Goal: Information Seeking & Learning: Learn about a topic

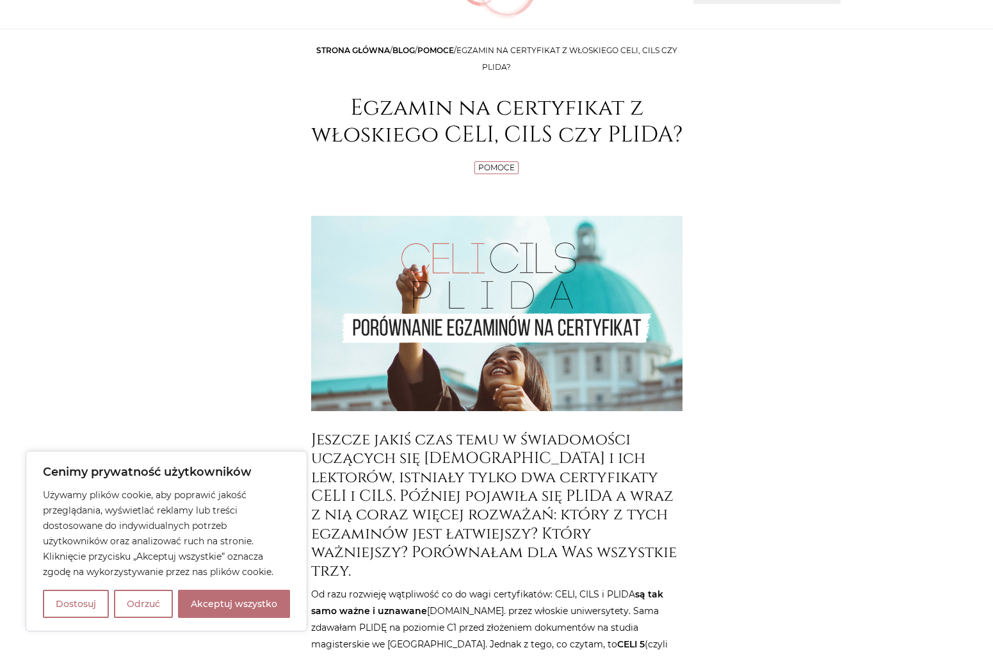
scroll to position [256, 0]
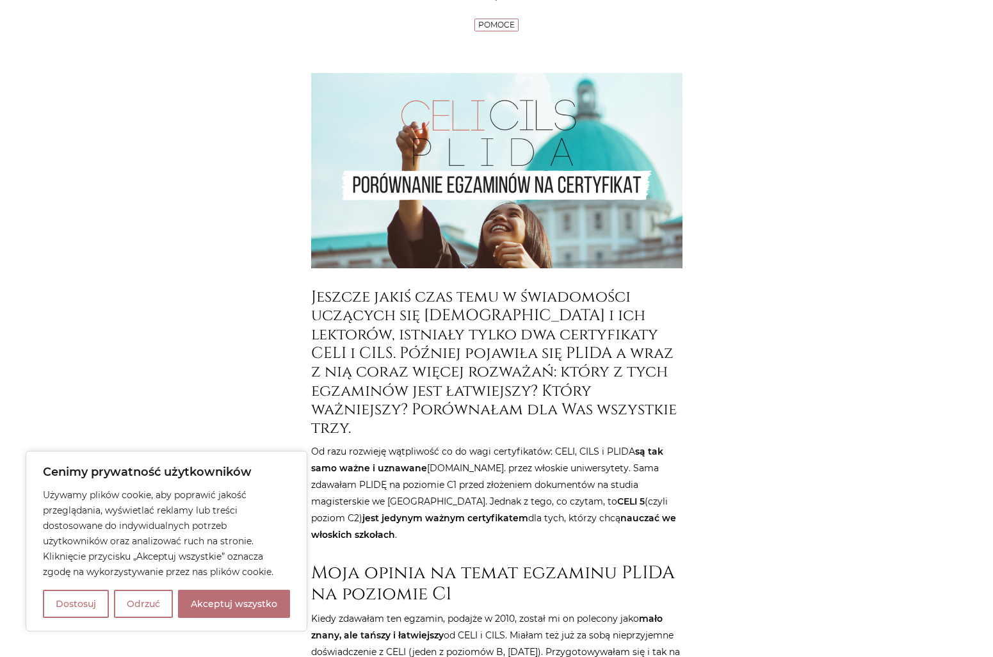
click at [253, 605] on button "Akceptuj wszystko" at bounding box center [234, 604] width 112 height 28
checkbox input "true"
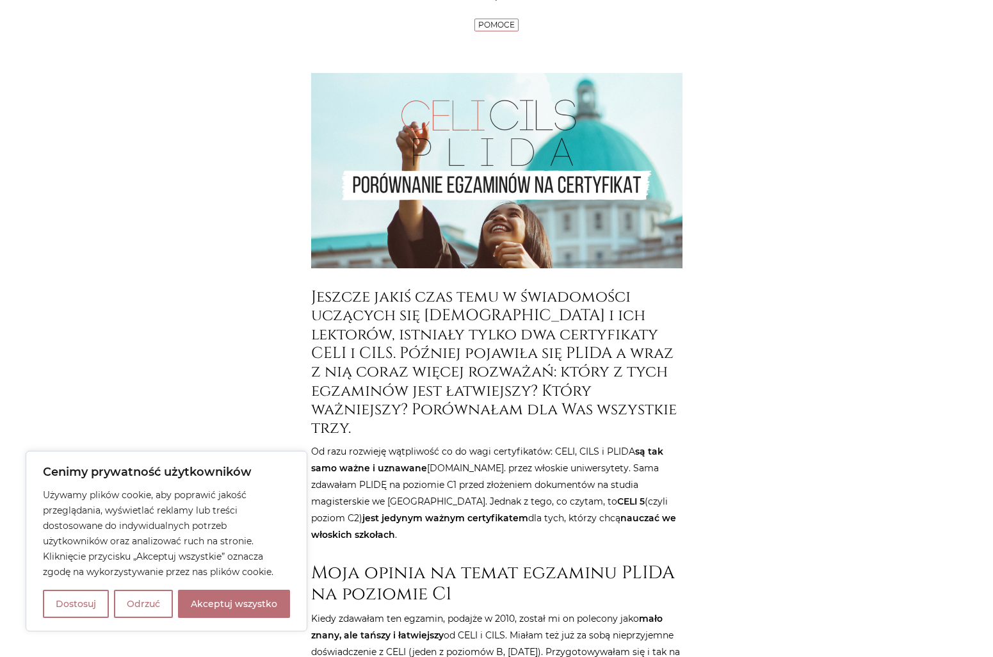
checkbox input "true"
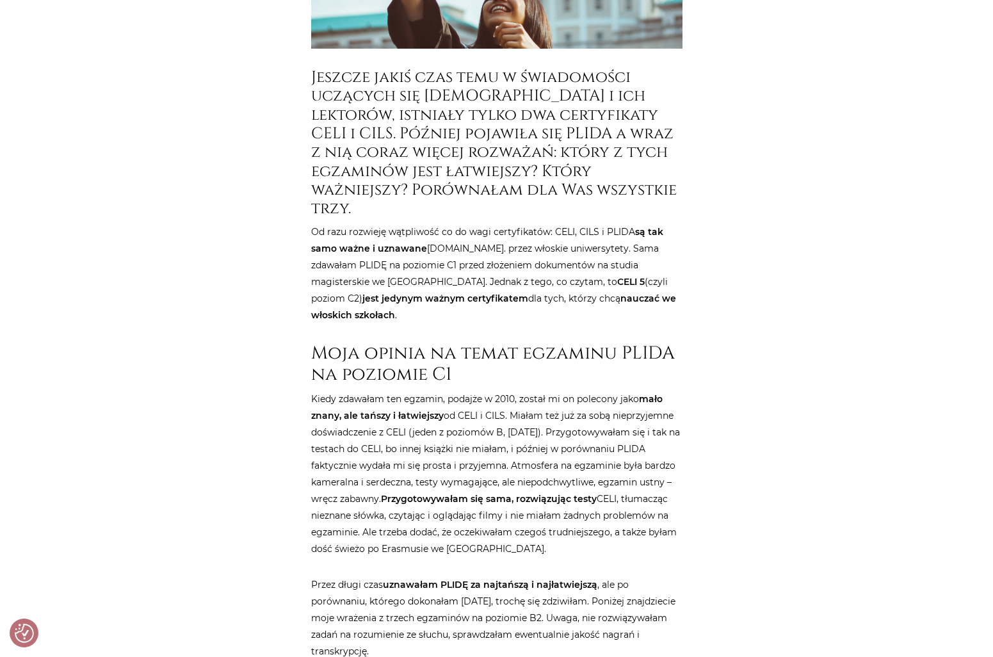
scroll to position [512, 0]
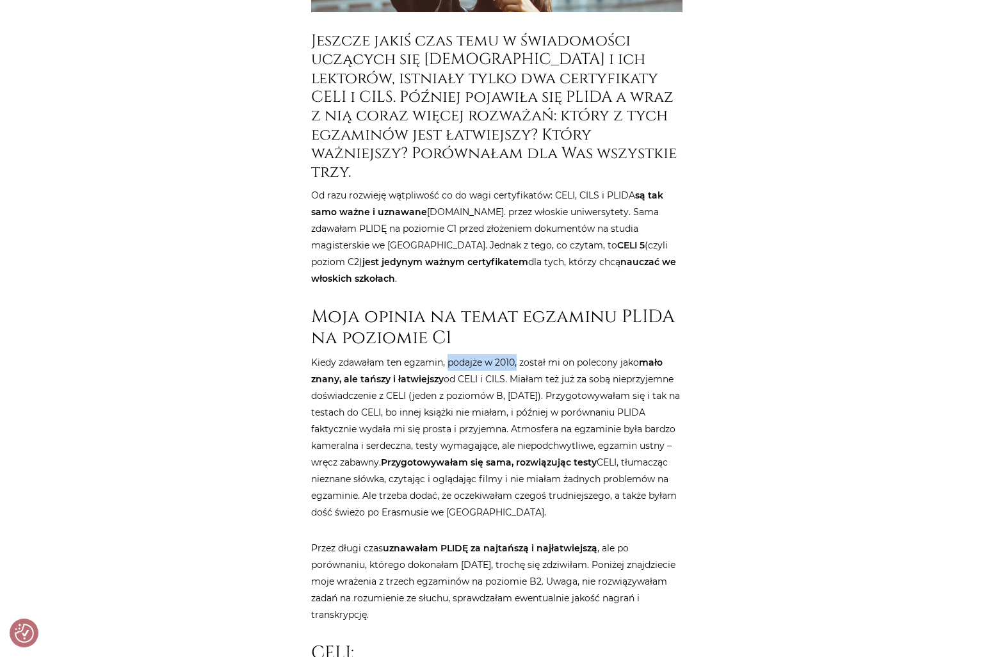
drag, startPoint x: 454, startPoint y: 347, endPoint x: 518, endPoint y: 352, distance: 64.2
click at [518, 354] on p "Kiedy zdawałam ten egzamin, podajże w 2010, został mi on polecony jako mało zna…" at bounding box center [496, 437] width 371 height 167
drag, startPoint x: 518, startPoint y: 352, endPoint x: 492, endPoint y: 363, distance: 28.4
click at [492, 363] on p "Kiedy zdawałam ten egzamin, podajże w 2010, został mi on polecony jako mało zna…" at bounding box center [496, 437] width 371 height 167
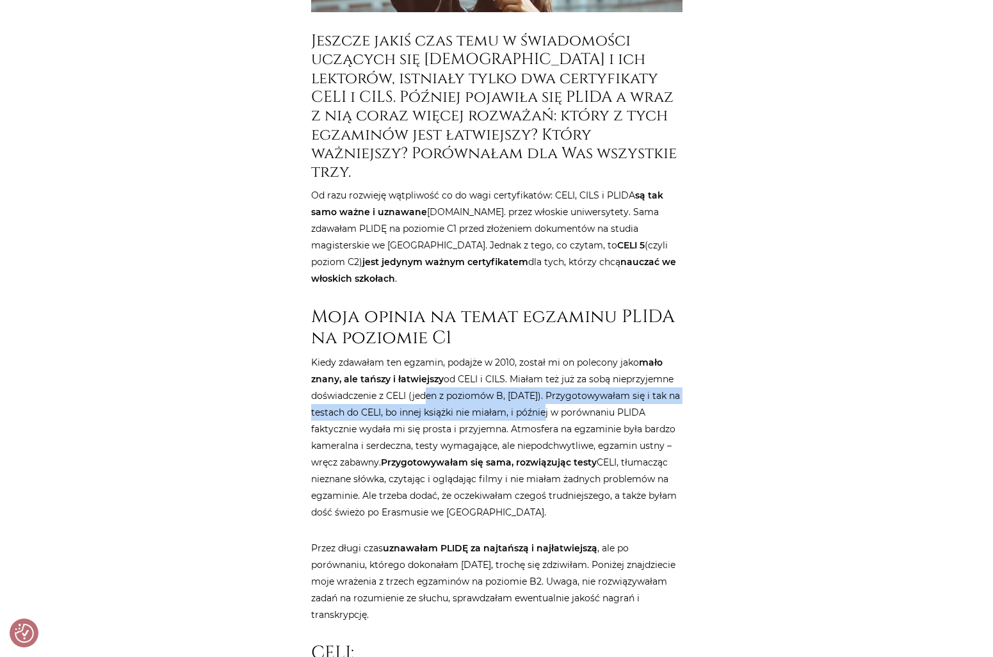
drag, startPoint x: 421, startPoint y: 382, endPoint x: 551, endPoint y: 394, distance: 131.3
click at [551, 394] on p "Kiedy zdawałam ten egzamin, podajże w 2010, został mi on polecony jako mało zna…" at bounding box center [496, 437] width 371 height 167
drag, startPoint x: 551, startPoint y: 394, endPoint x: 530, endPoint y: 391, distance: 21.5
click at [530, 391] on p "Kiedy zdawałam ten egzamin, podajże w 2010, został mi on polecony jako mało zna…" at bounding box center [496, 437] width 371 height 167
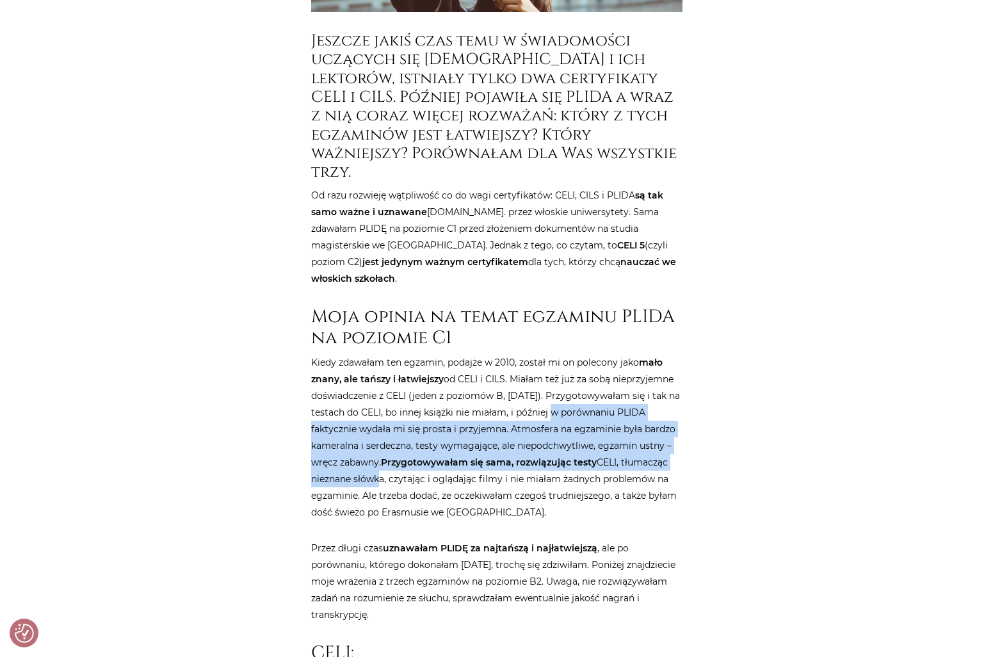
drag, startPoint x: 559, startPoint y: 391, endPoint x: 372, endPoint y: 461, distance: 199.8
click at [372, 461] on p "Kiedy zdawałam ten egzamin, podajże w 2010, został mi on polecony jako mało zna…" at bounding box center [496, 437] width 371 height 167
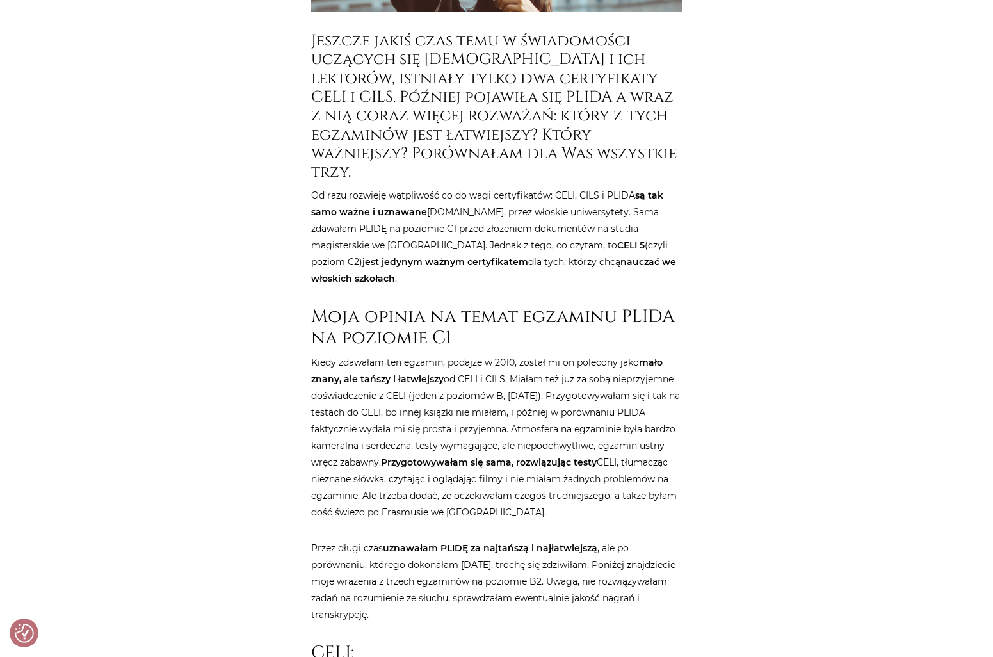
drag, startPoint x: 372, startPoint y: 461, endPoint x: 423, endPoint y: 475, distance: 53.1
click at [423, 475] on p "Kiedy zdawałam ten egzamin, podajże w 2010, został mi on polecony jako mało zna…" at bounding box center [496, 437] width 371 height 167
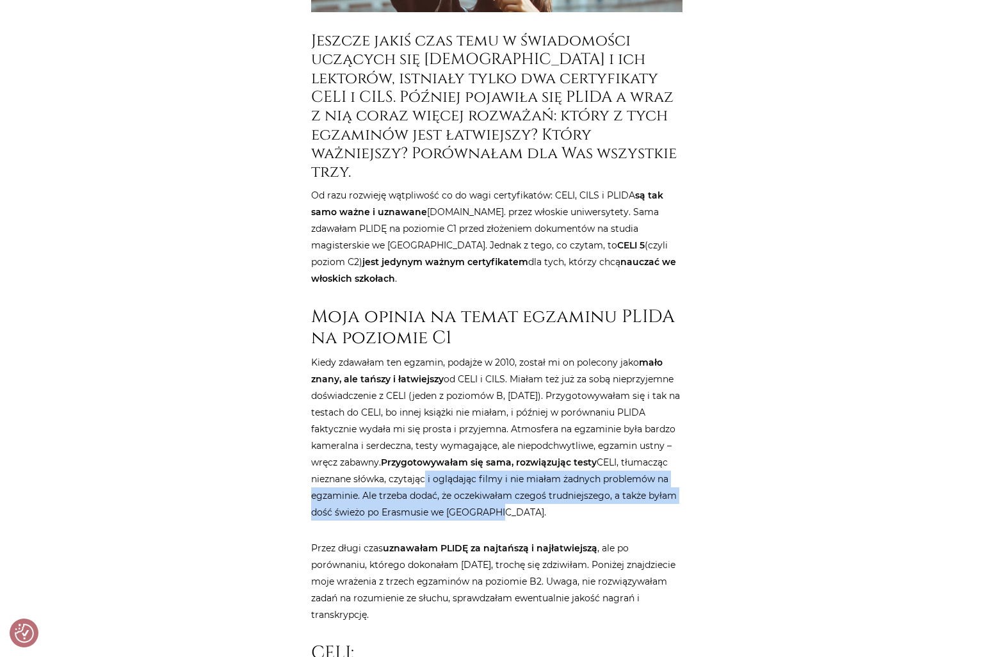
drag, startPoint x: 422, startPoint y: 457, endPoint x: 498, endPoint y: 498, distance: 86.0
click at [498, 498] on p "Kiedy zdawałam ten egzamin, podajże w 2010, został mi on polecony jako mało zna…" at bounding box center [496, 437] width 371 height 167
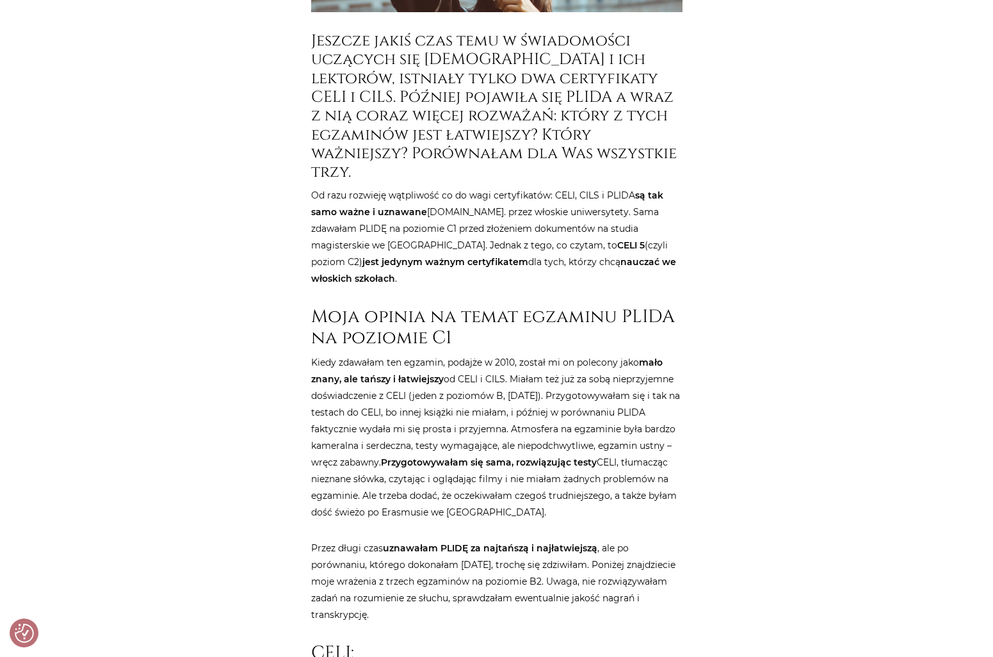
drag, startPoint x: 498, startPoint y: 498, endPoint x: 460, endPoint y: 532, distance: 50.3
click at [460, 542] on strong "uznawałam PLIDĘ za najtańszą i najłatwiejszą" at bounding box center [490, 548] width 215 height 12
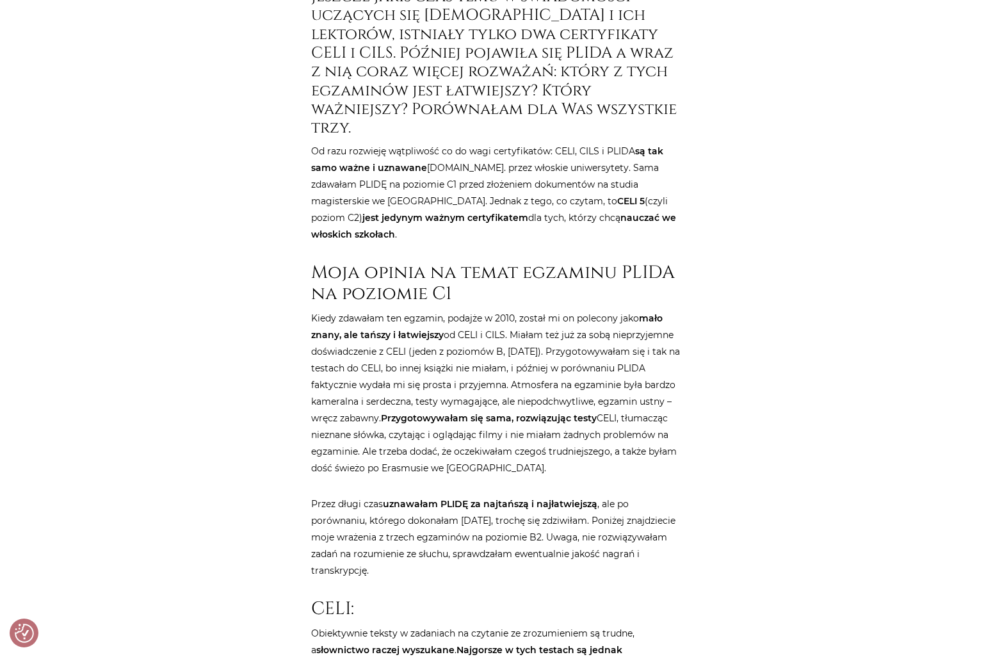
scroll to position [640, 0]
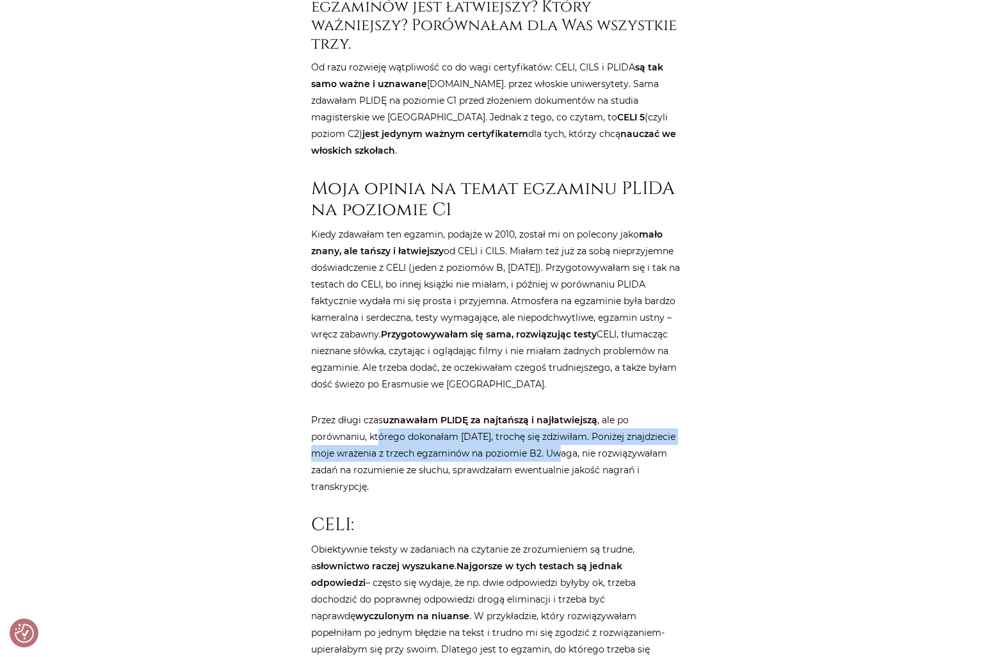
drag, startPoint x: 378, startPoint y: 417, endPoint x: 550, endPoint y: 444, distance: 173.8
click at [550, 444] on p "Przez długi czas uznawałam PLIDĘ za najtańszą i najłatwiejszą , ale po porównan…" at bounding box center [496, 453] width 371 height 83
drag, startPoint x: 550, startPoint y: 444, endPoint x: 540, endPoint y: 445, distance: 9.6
click at [540, 445] on p "Przez długi czas uznawałam PLIDĘ za najtańszą i najłatwiejszą , ale po porównan…" at bounding box center [496, 453] width 371 height 83
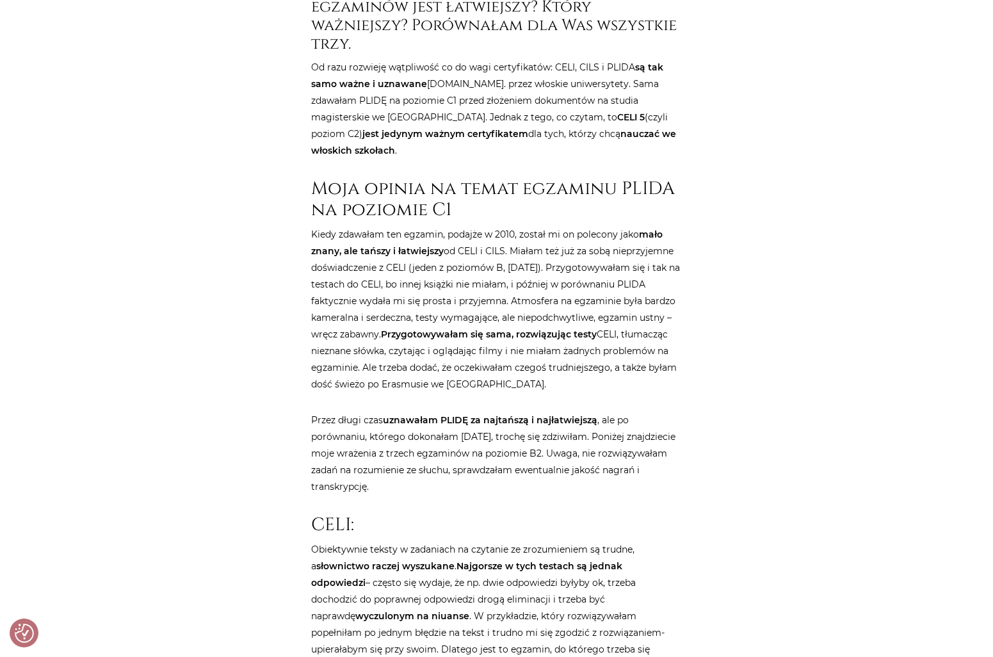
click at [439, 457] on p "Przez długi czas uznawałam PLIDĘ za najtańszą i najłatwiejszą , ale po porównan…" at bounding box center [496, 453] width 371 height 83
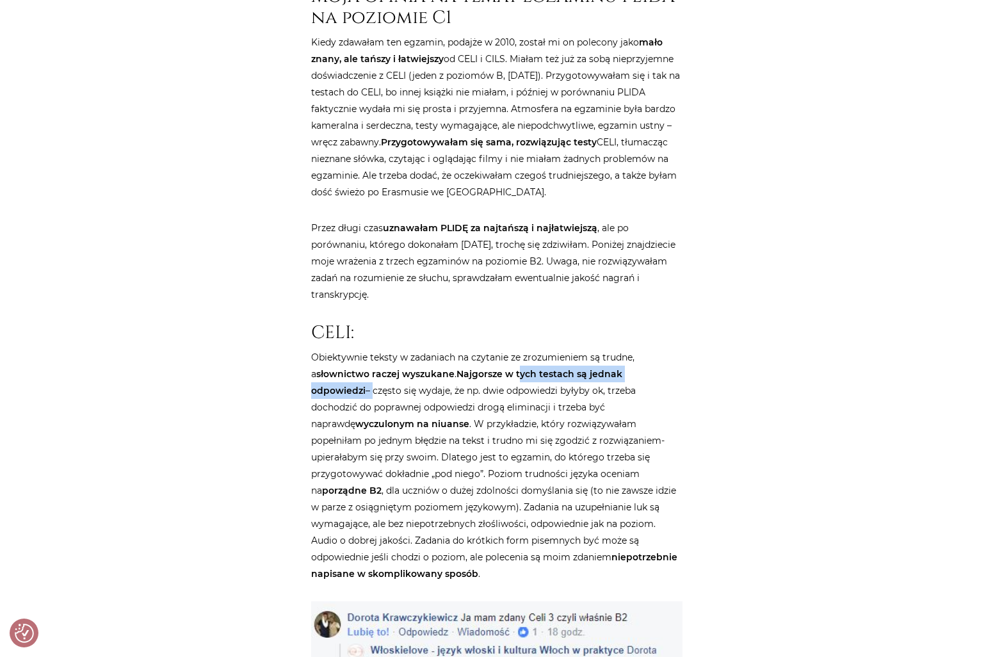
drag, startPoint x: 537, startPoint y: 356, endPoint x: 708, endPoint y: 359, distance: 171.0
drag, startPoint x: 708, startPoint y: 359, endPoint x: 503, endPoint y: 376, distance: 206.2
click at [503, 376] on p "Obiektywnie teksty w zadaniach na czytanie ze zrozumieniem są trudne, a słownic…" at bounding box center [496, 465] width 371 height 233
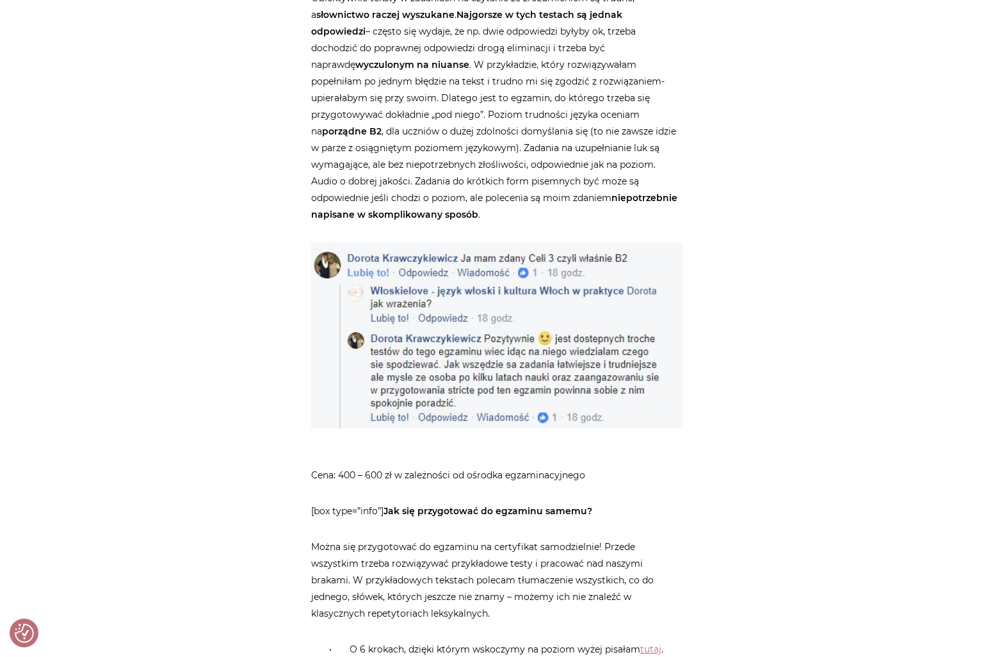
scroll to position [1473, 0]
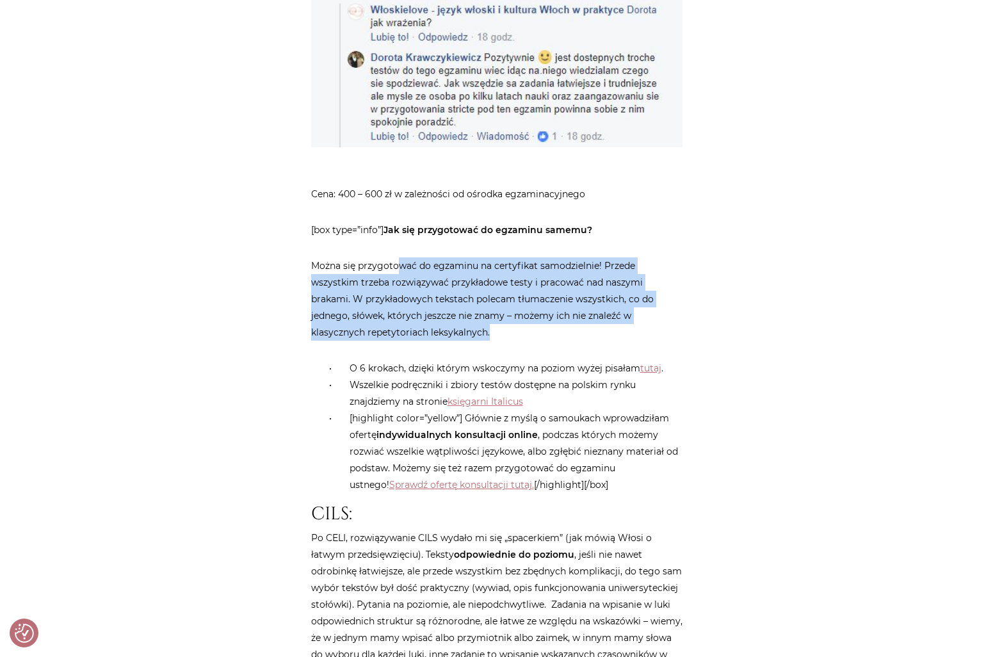
drag, startPoint x: 400, startPoint y: 235, endPoint x: 435, endPoint y: 297, distance: 71.1
click at [435, 297] on p "Można się przygotować do egzaminu na certyfikat samodzielnie! Przede wszystkim …" at bounding box center [496, 298] width 371 height 83
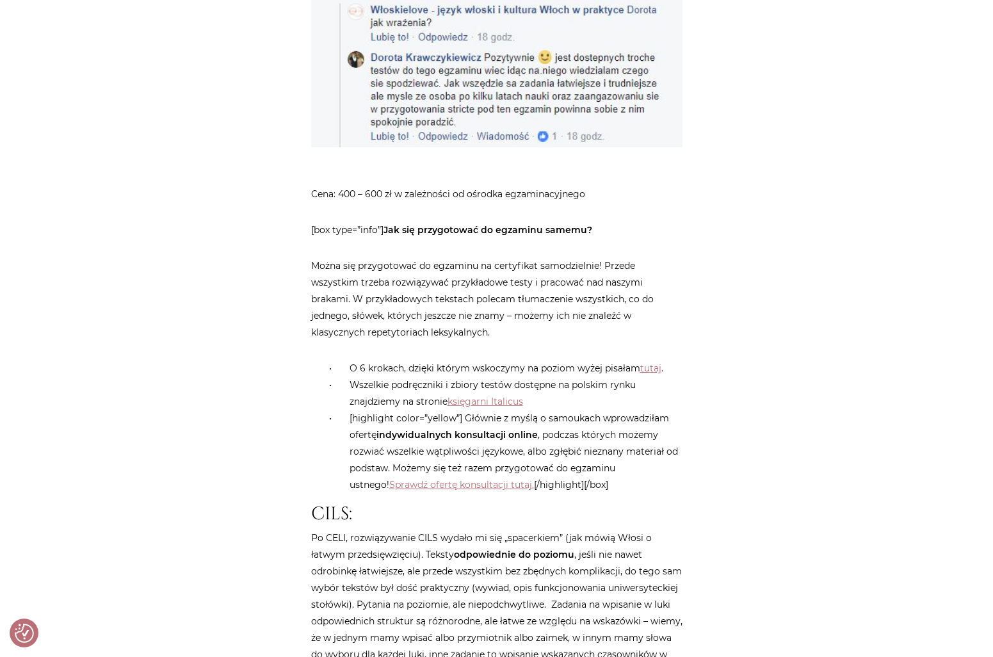
drag, startPoint x: 435, startPoint y: 297, endPoint x: 415, endPoint y: 331, distance: 39.3
click at [415, 360] on li "O 6 krokach, dzięki którym wskoczymy na poziom wyżej pisałam tutaj ." at bounding box center [510, 368] width 346 height 17
drag, startPoint x: 546, startPoint y: 432, endPoint x: 560, endPoint y: 437, distance: 15.0
click at [560, 437] on li "[highlight color=”yellow”] Głównie z myślą o samoukach wprowadziłam ofertę indy…" at bounding box center [510, 451] width 346 height 83
drag, startPoint x: 560, startPoint y: 437, endPoint x: 560, endPoint y: 445, distance: 8.3
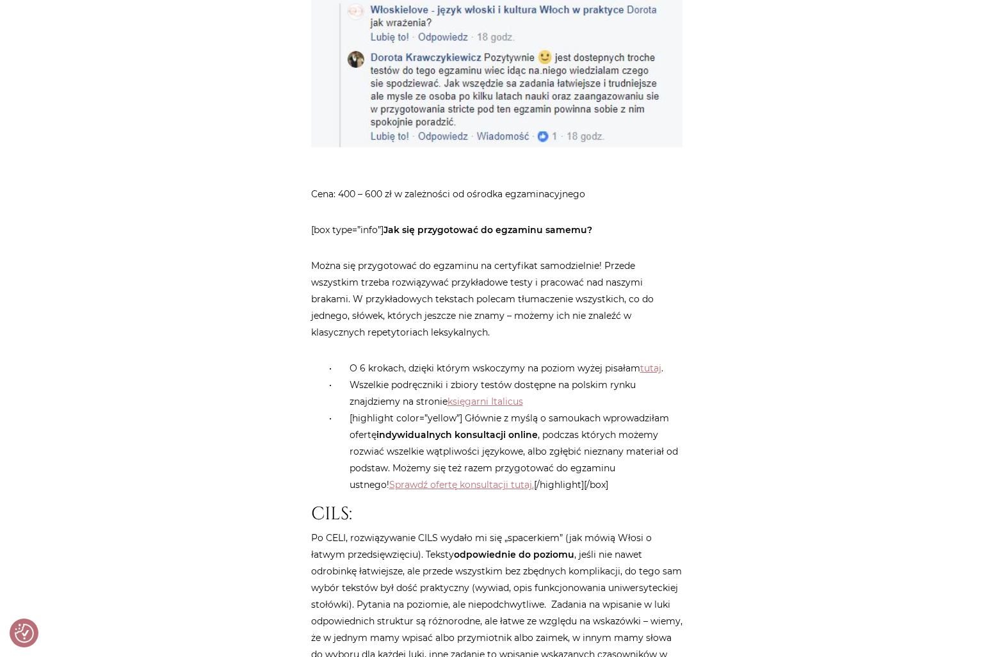
click at [560, 445] on li "[highlight color=”yellow”] Głównie z myślą o samoukach wprowadziłam ofertę indy…" at bounding box center [510, 451] width 346 height 83
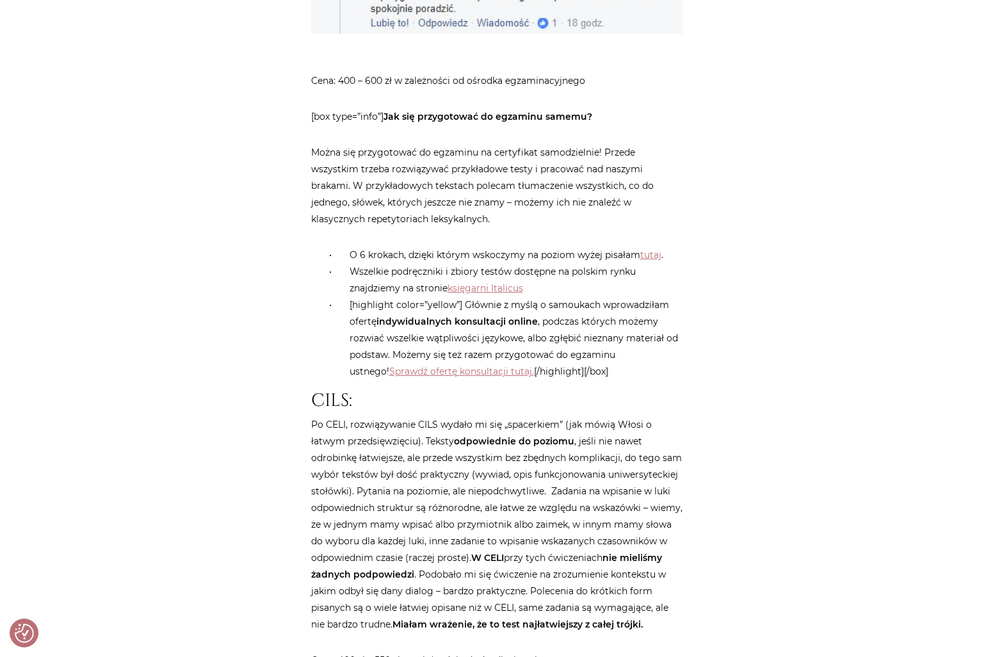
scroll to position [1601, 0]
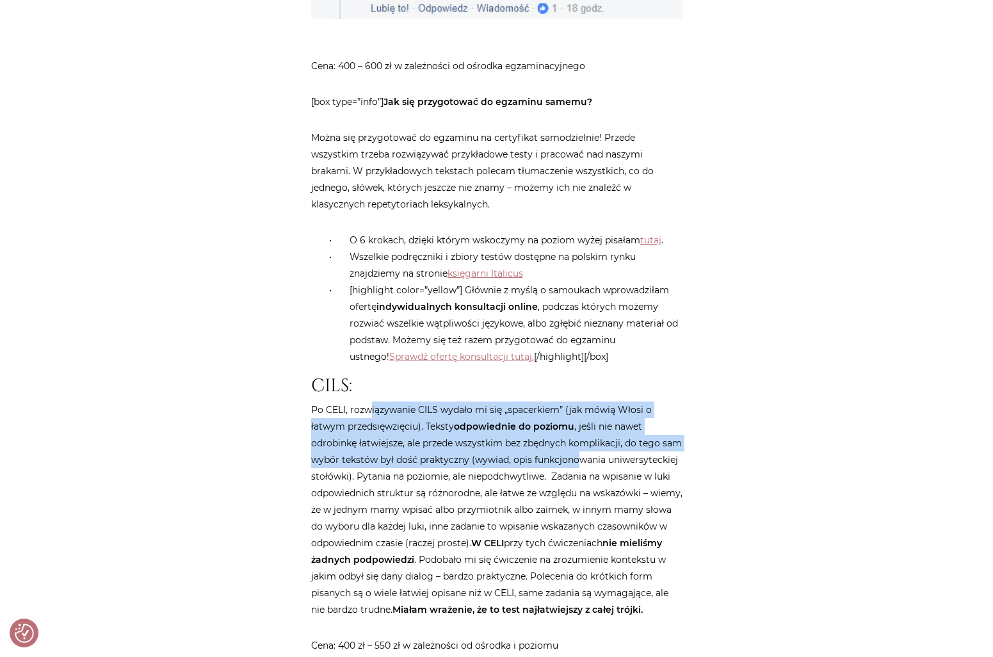
drag, startPoint x: 386, startPoint y: 378, endPoint x: 578, endPoint y: 430, distance: 199.0
click at [578, 430] on p "Po CELI, rozwiązywanie CILS wydało mi się „spacerkiem” (jak mówią Włosi o łatwy…" at bounding box center [496, 510] width 371 height 216
drag, startPoint x: 578, startPoint y: 430, endPoint x: 460, endPoint y: 435, distance: 118.6
click at [460, 435] on p "Po CELI, rozwiązywanie CILS wydało mi się „spacerkiem” (jak mówią Włosi o łatwy…" at bounding box center [496, 510] width 371 height 216
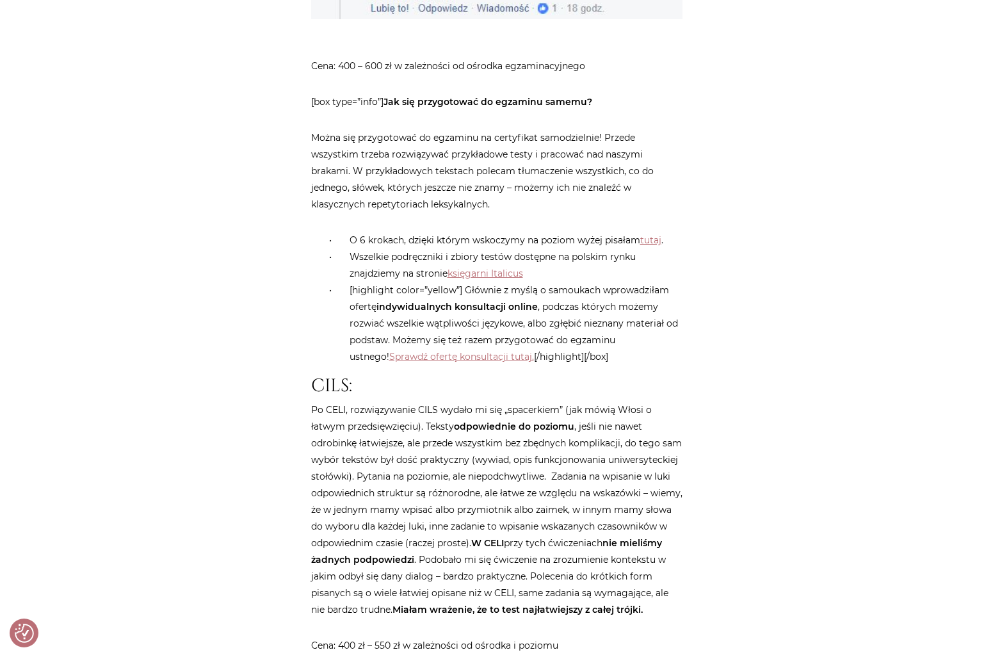
click at [530, 503] on p "Po CELI, rozwiązywanie CILS wydało mi się „spacerkiem” (jak mówią Włosi o łatwy…" at bounding box center [496, 510] width 371 height 216
click at [571, 541] on p "Po CELI, rozwiązywanie CILS wydało mi się „spacerkiem” (jak mówią Włosi o łatwy…" at bounding box center [496, 510] width 371 height 216
click at [551, 567] on p "Po CELI, rozwiązywanie CILS wydało mi się „spacerkiem” (jak mówią Włosi o łatwy…" at bounding box center [496, 510] width 371 height 216
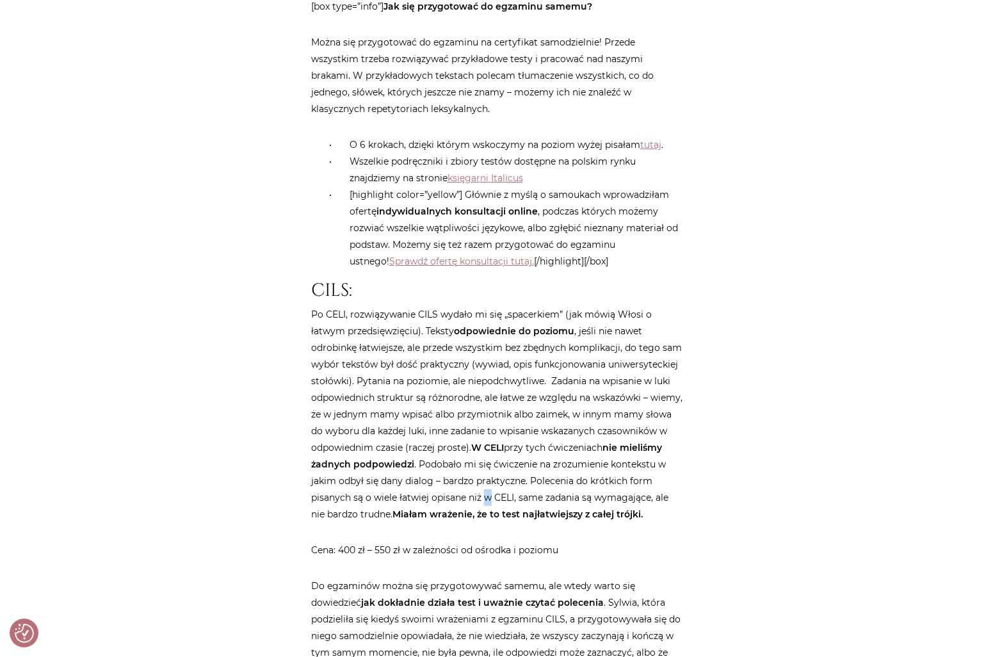
scroll to position [1857, 0]
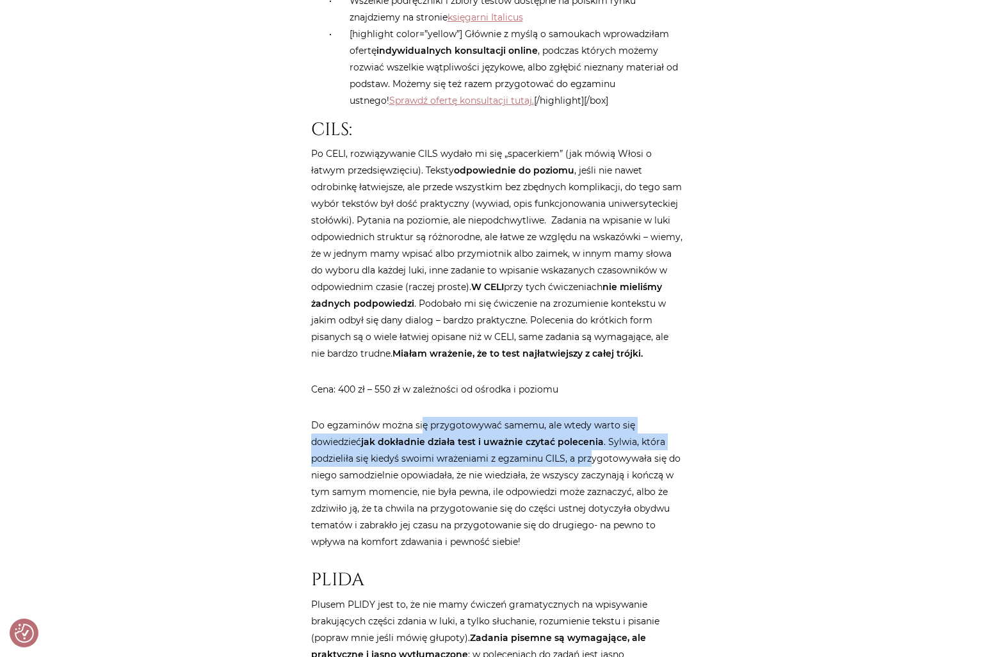
drag, startPoint x: 423, startPoint y: 403, endPoint x: 590, endPoint y: 446, distance: 171.9
click at [590, 446] on p "Do egzaminów można się przygotowywać samemu, ale wtedy warto się dowiedzieć jak…" at bounding box center [496, 483] width 371 height 133
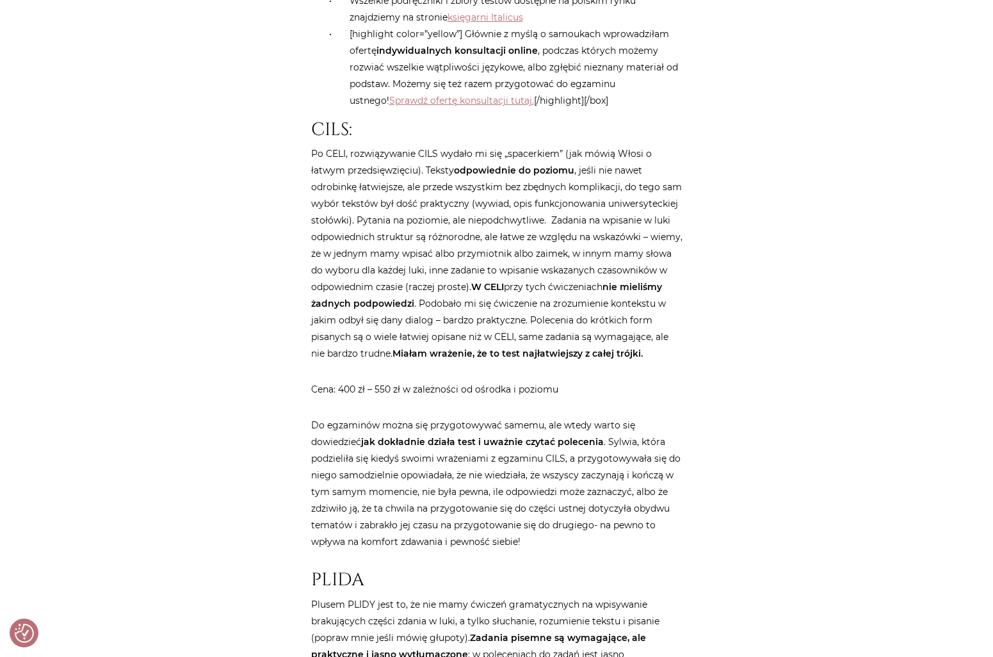
drag, startPoint x: 590, startPoint y: 446, endPoint x: 557, endPoint y: 459, distance: 35.3
click at [557, 459] on p "Do egzaminów można się przygotowywać samemu, ale wtedy warto się dowiedzieć jak…" at bounding box center [496, 483] width 371 height 133
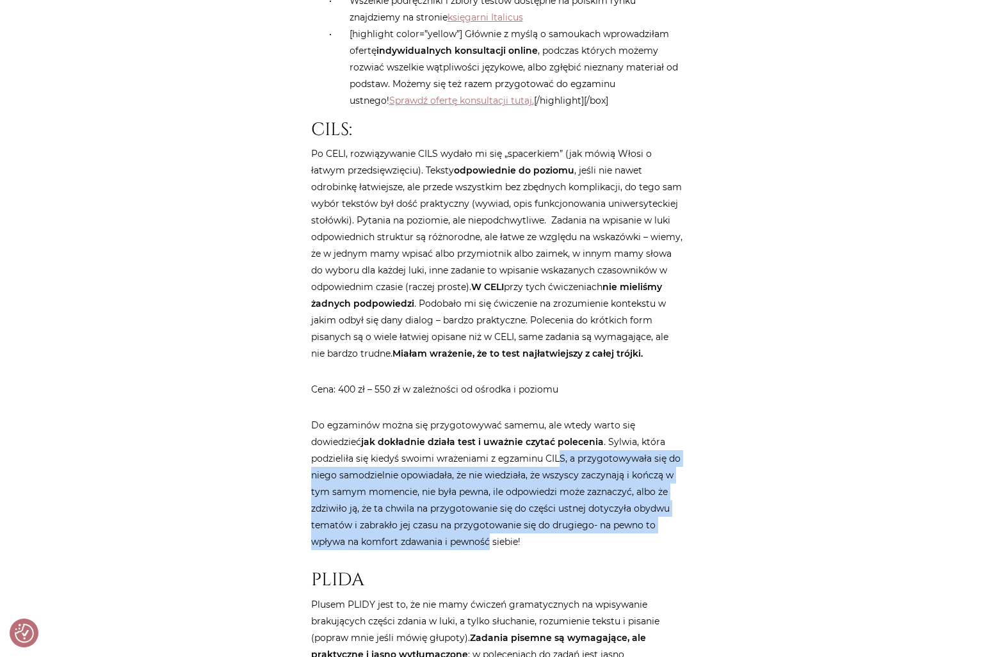
drag, startPoint x: 557, startPoint y: 441, endPoint x: 491, endPoint y: 533, distance: 112.9
click at [491, 533] on p "Do egzaminów można się przygotowywać samemu, ale wtedy warto się dowiedzieć jak…" at bounding box center [496, 483] width 371 height 133
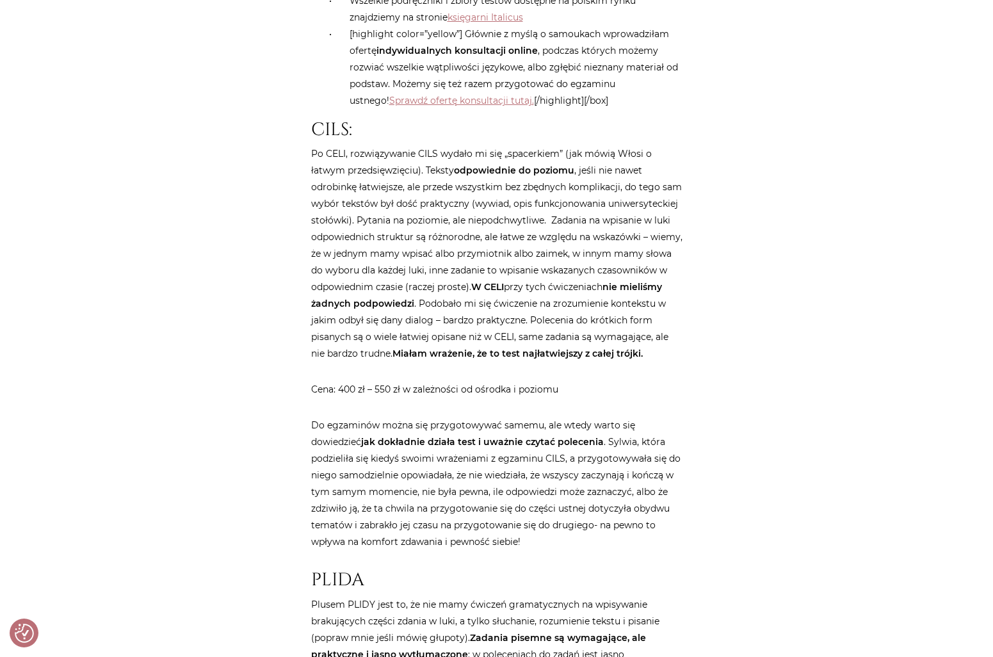
drag, startPoint x: 491, startPoint y: 533, endPoint x: 467, endPoint y: 544, distance: 26.1
click at [467, 544] on article "Strona główna / Blog / Pomoce / Egzamin na certyfikat z włoskiego CELI, CILS cz…" at bounding box center [496, 73] width 371 height 3550
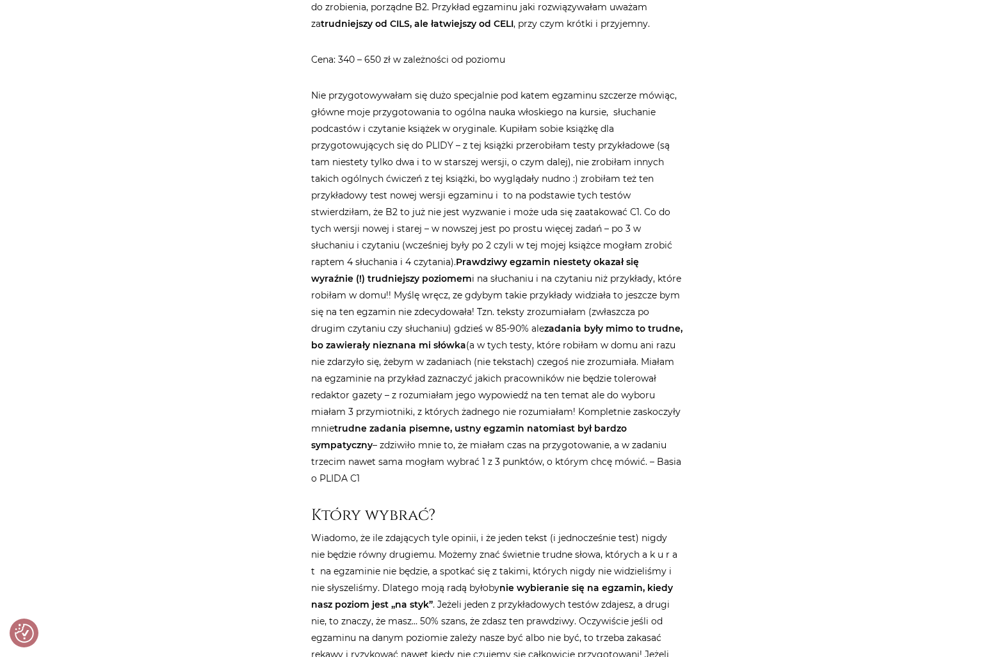
scroll to position [2690, 0]
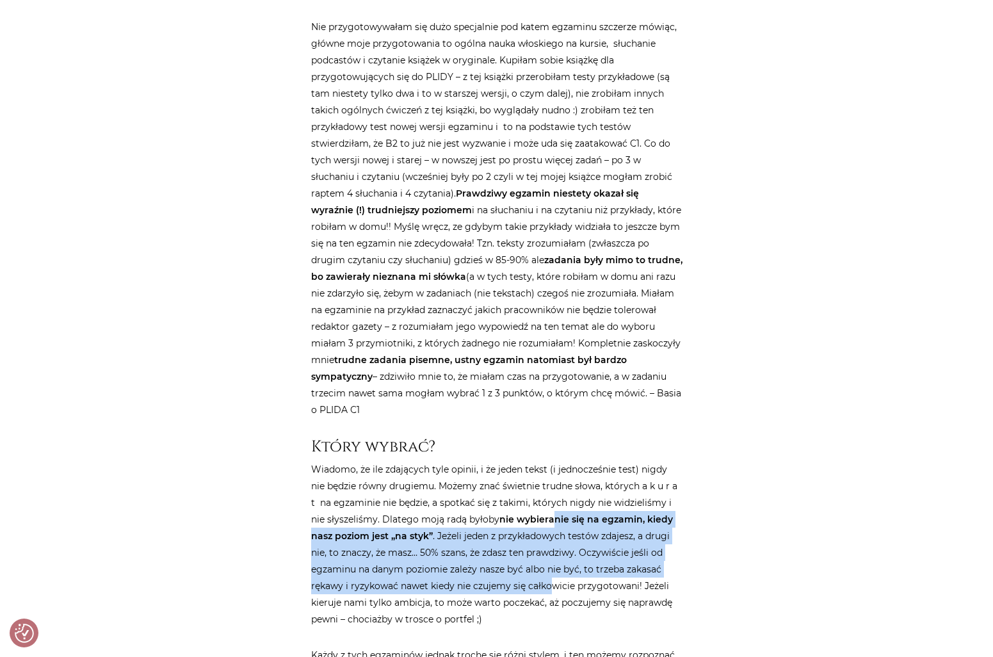
drag, startPoint x: 534, startPoint y: 503, endPoint x: 514, endPoint y: 576, distance: 75.7
click at [514, 576] on p "Wiadomo, że ile zdających tyle opinii, i że jeden tekst (i jednocześnie test) n…" at bounding box center [496, 544] width 371 height 167
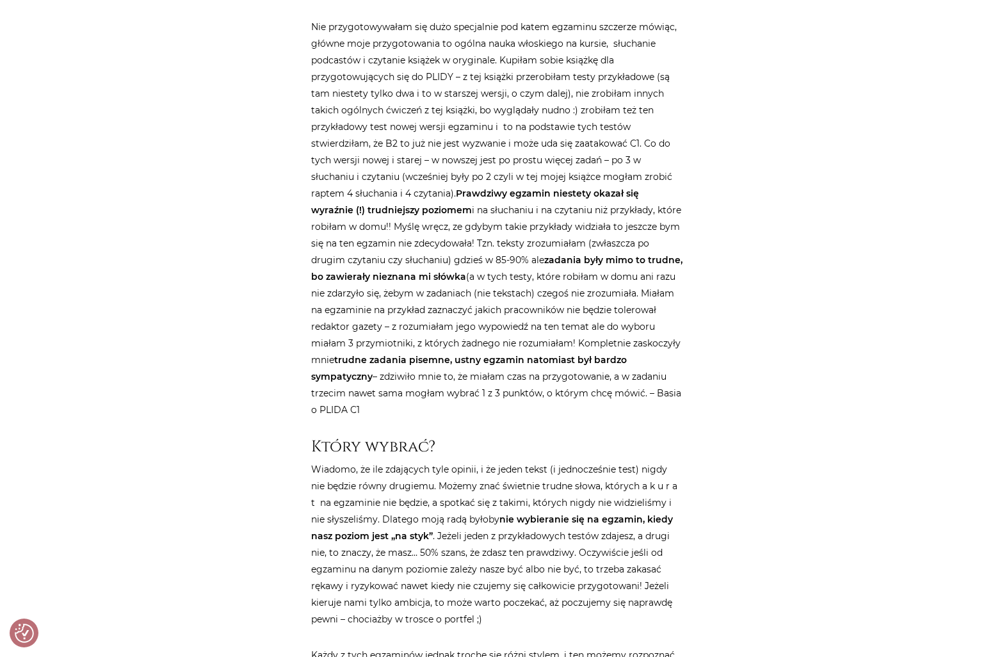
drag, startPoint x: 514, startPoint y: 576, endPoint x: 490, endPoint y: 594, distance: 29.9
click at [490, 594] on p "Wiadomo, że ile zdających tyle opinii, i że jeden tekst (i jednocześnie test) n…" at bounding box center [496, 544] width 371 height 167
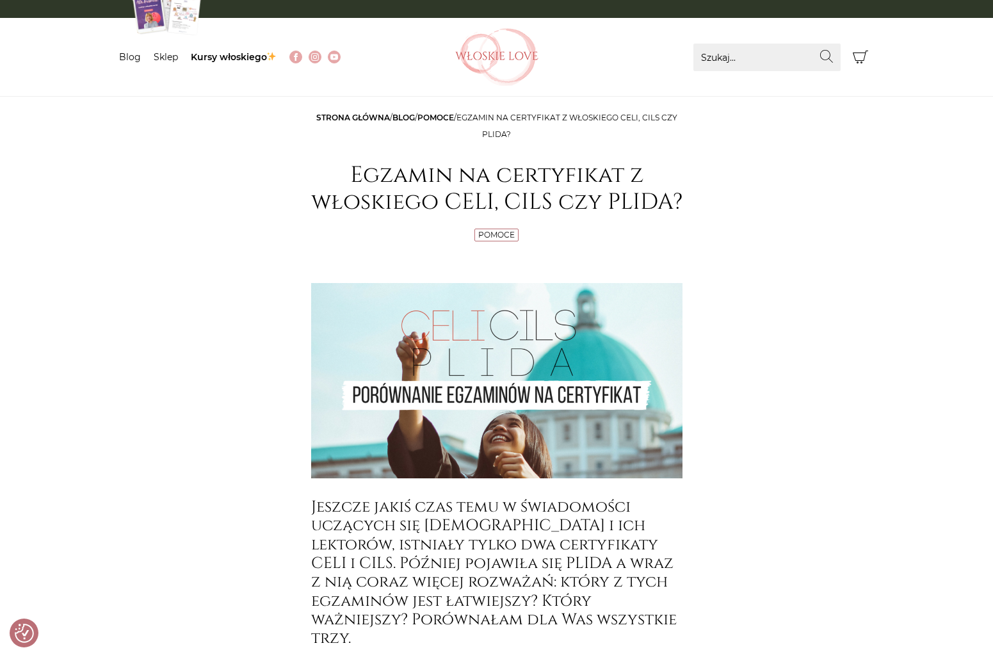
scroll to position [0, 0]
